Goal: Information Seeking & Learning: Check status

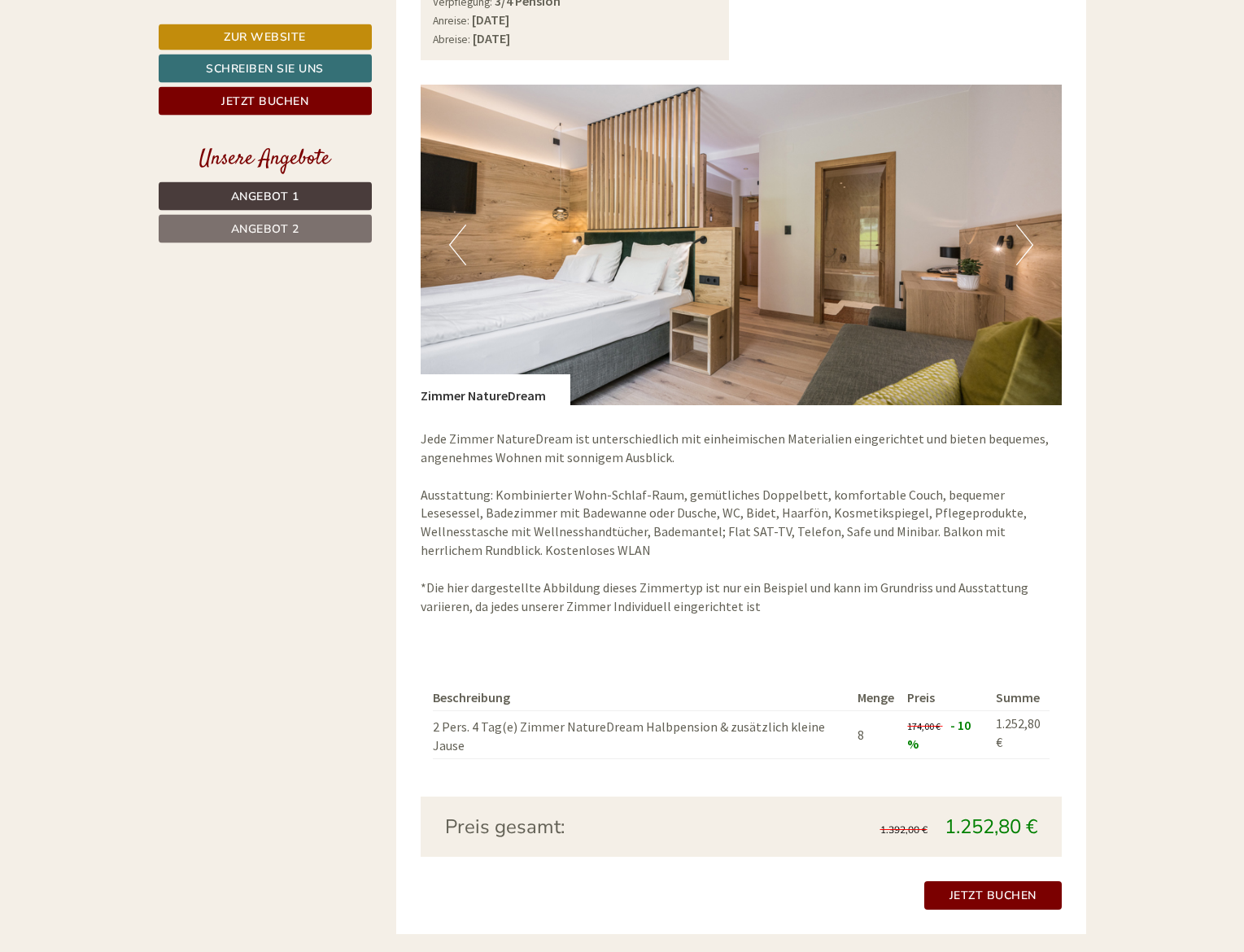
scroll to position [2240, 0]
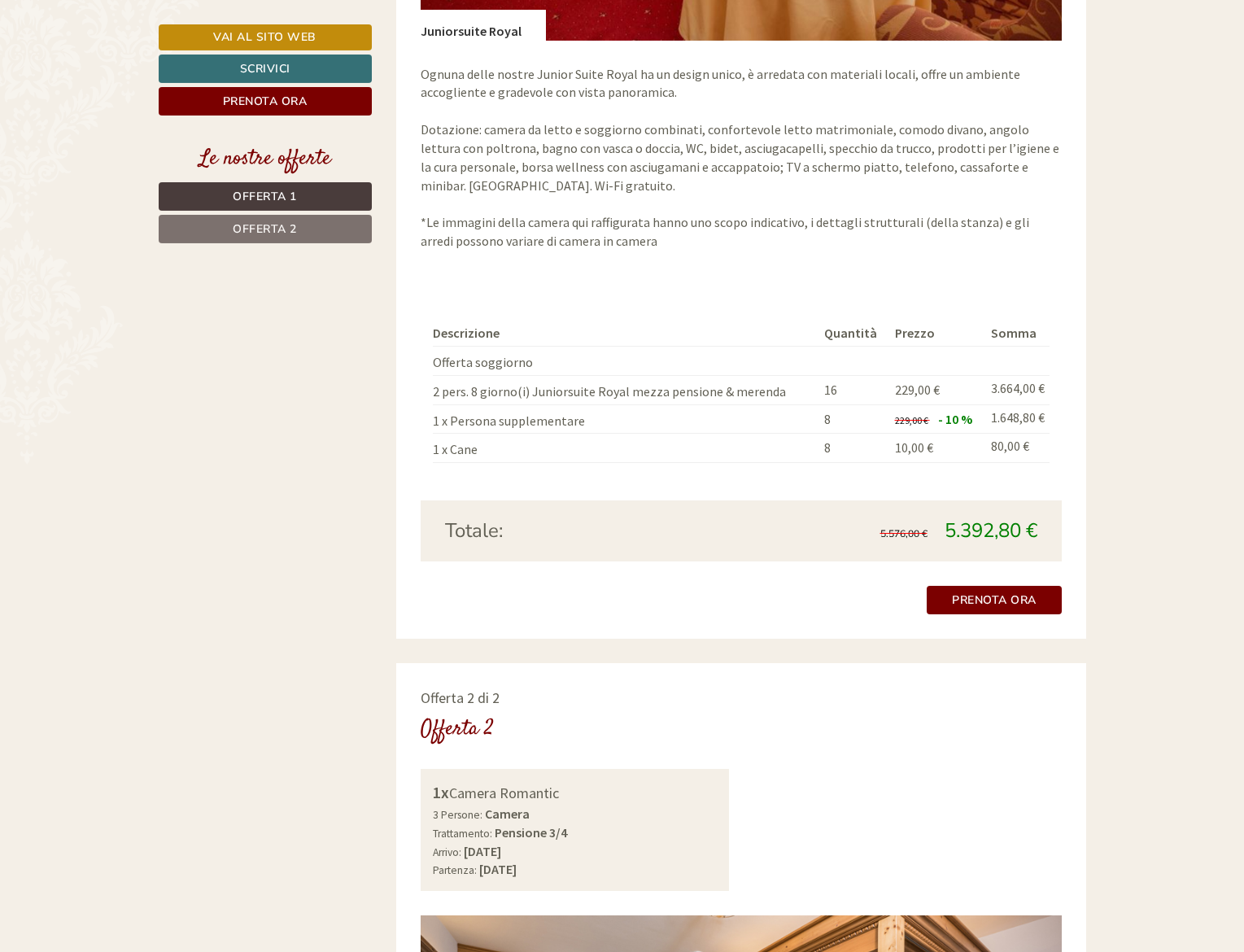
scroll to position [1659, 0]
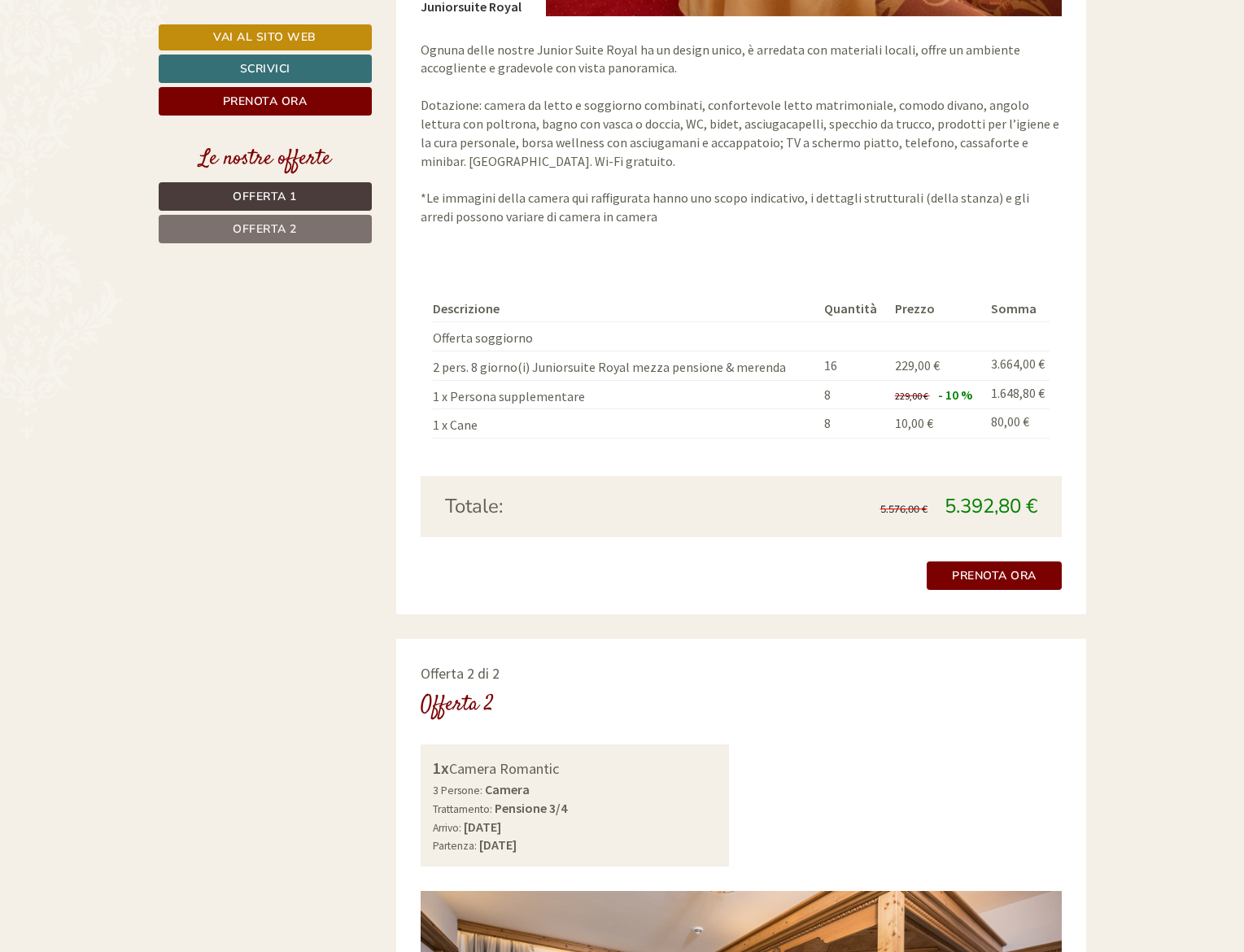
click at [474, 353] on td "2 pers. 8 giorno(i) Juniorsuite Royal mezza pensione & merenda" at bounding box center [626, 365] width 385 height 29
click at [540, 380] on td "1 x Persona supplementare" at bounding box center [626, 394] width 385 height 29
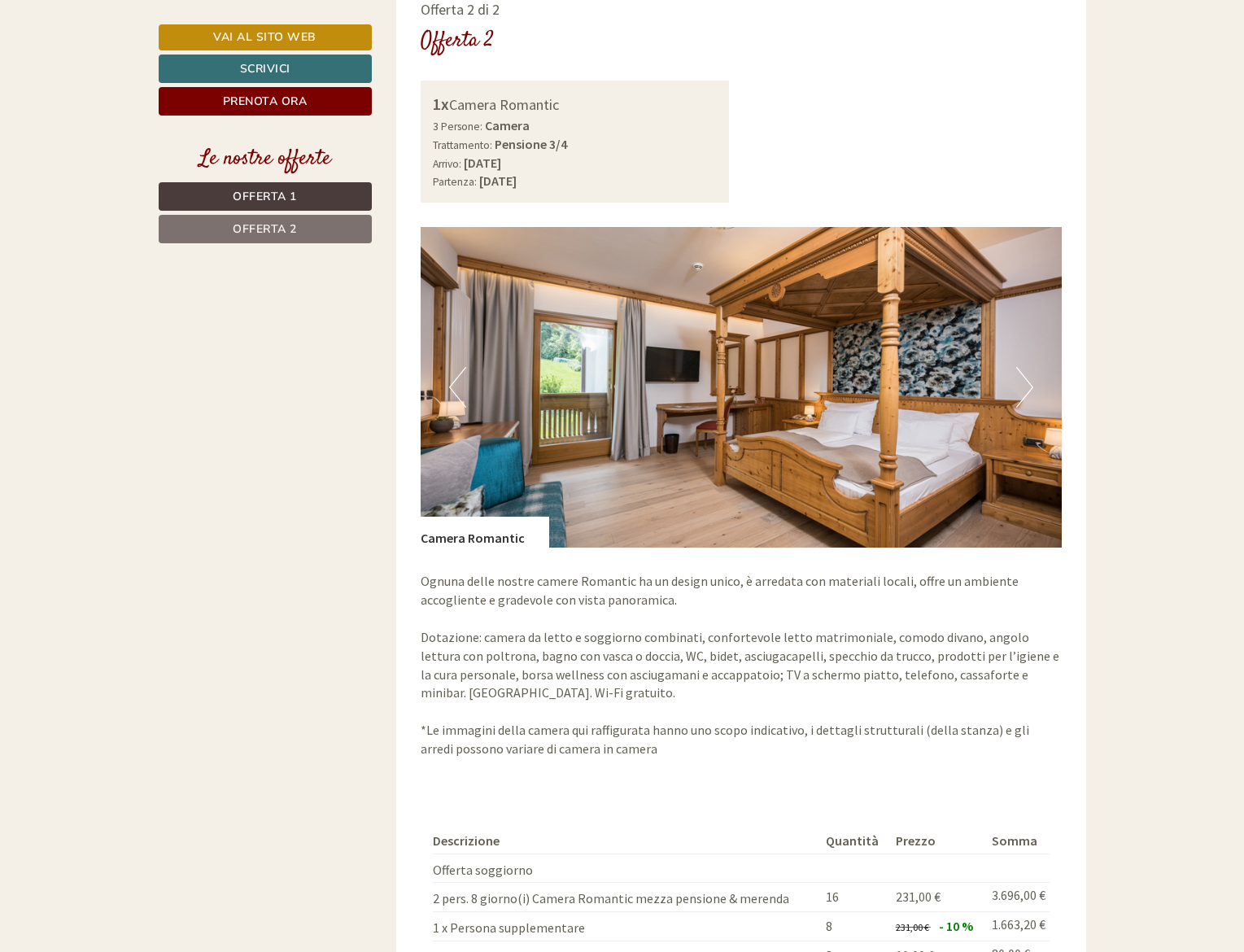
scroll to position [2738, 0]
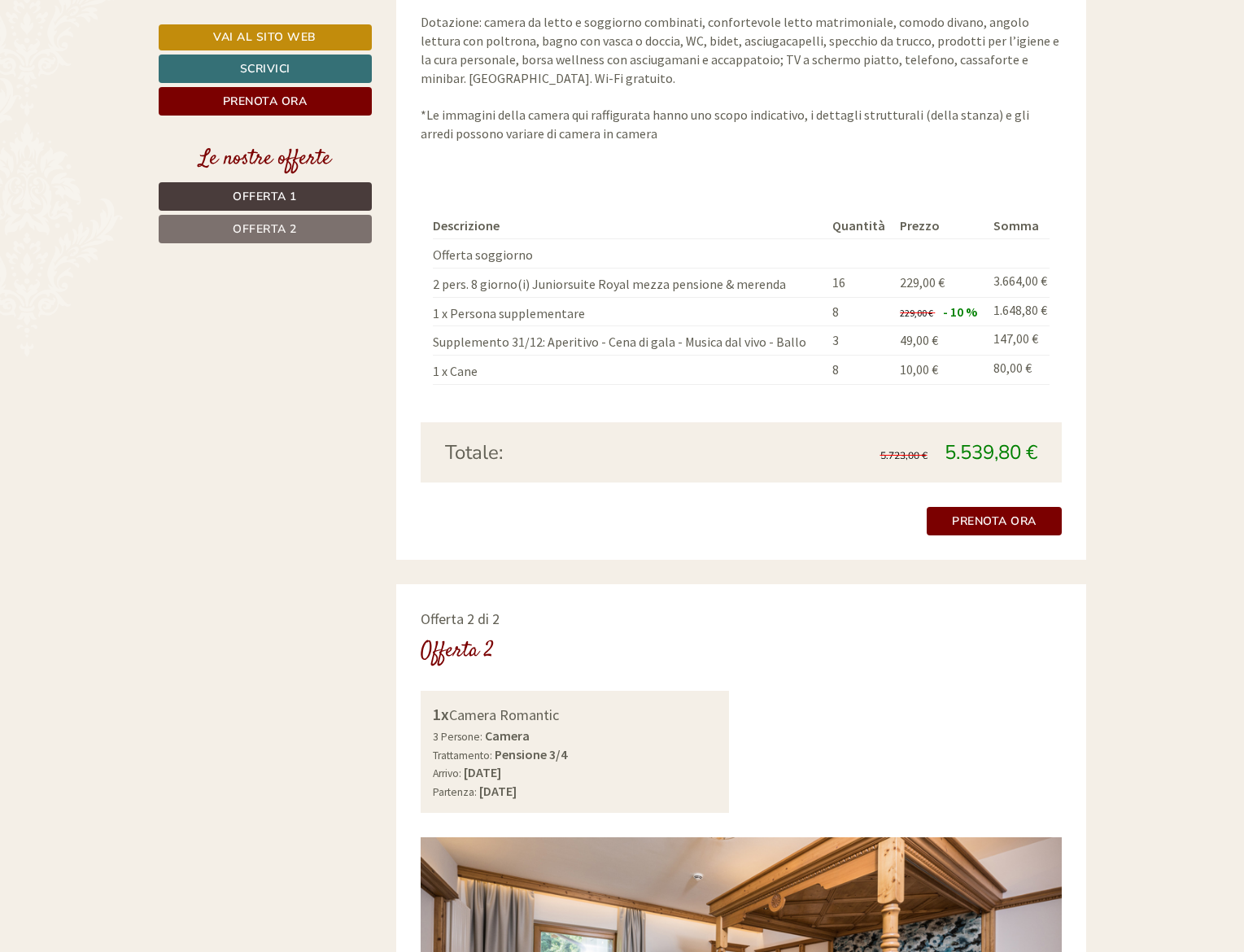
scroll to position [2240, 0]
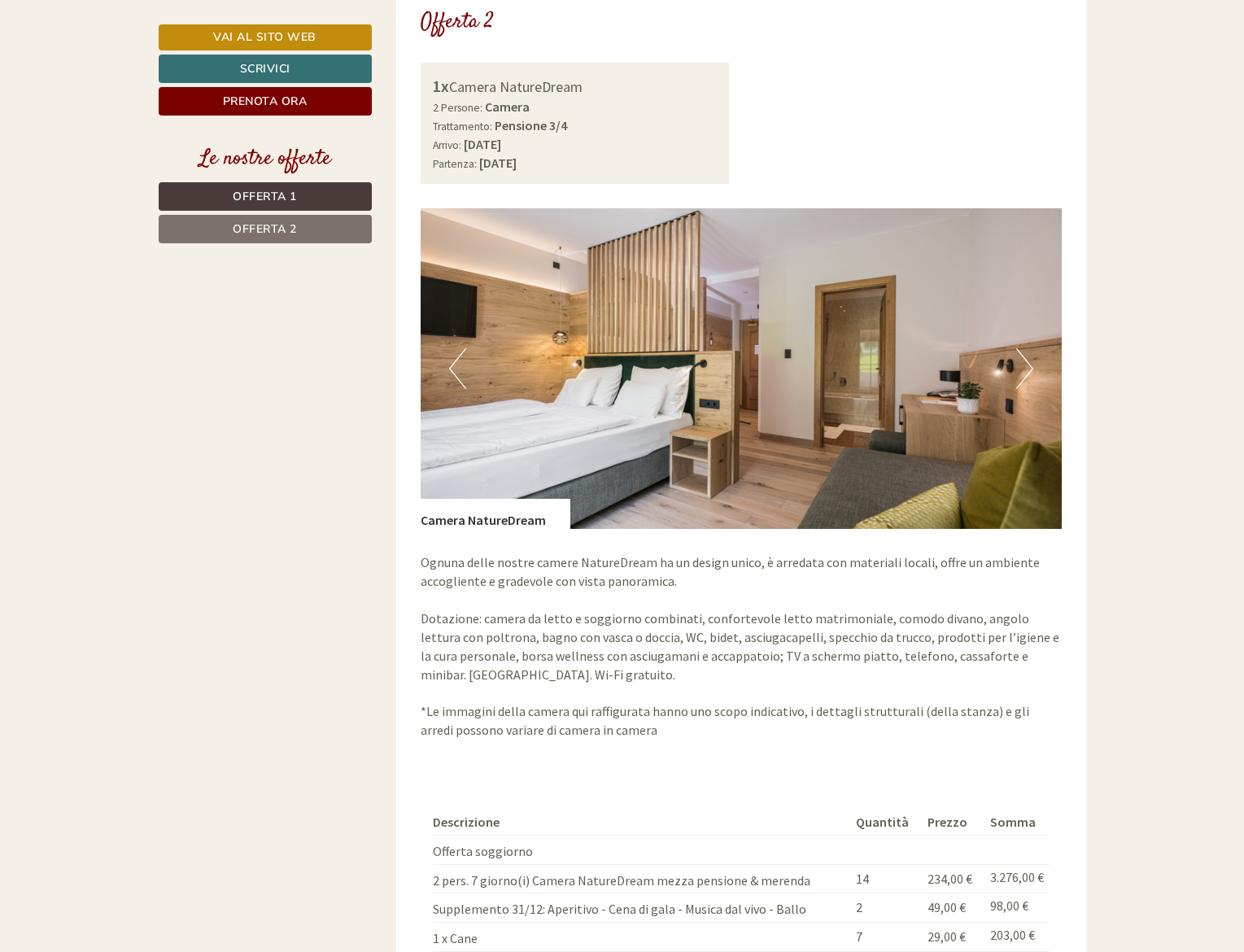
scroll to position [2738, 0]
